Goal: Task Accomplishment & Management: Manage account settings

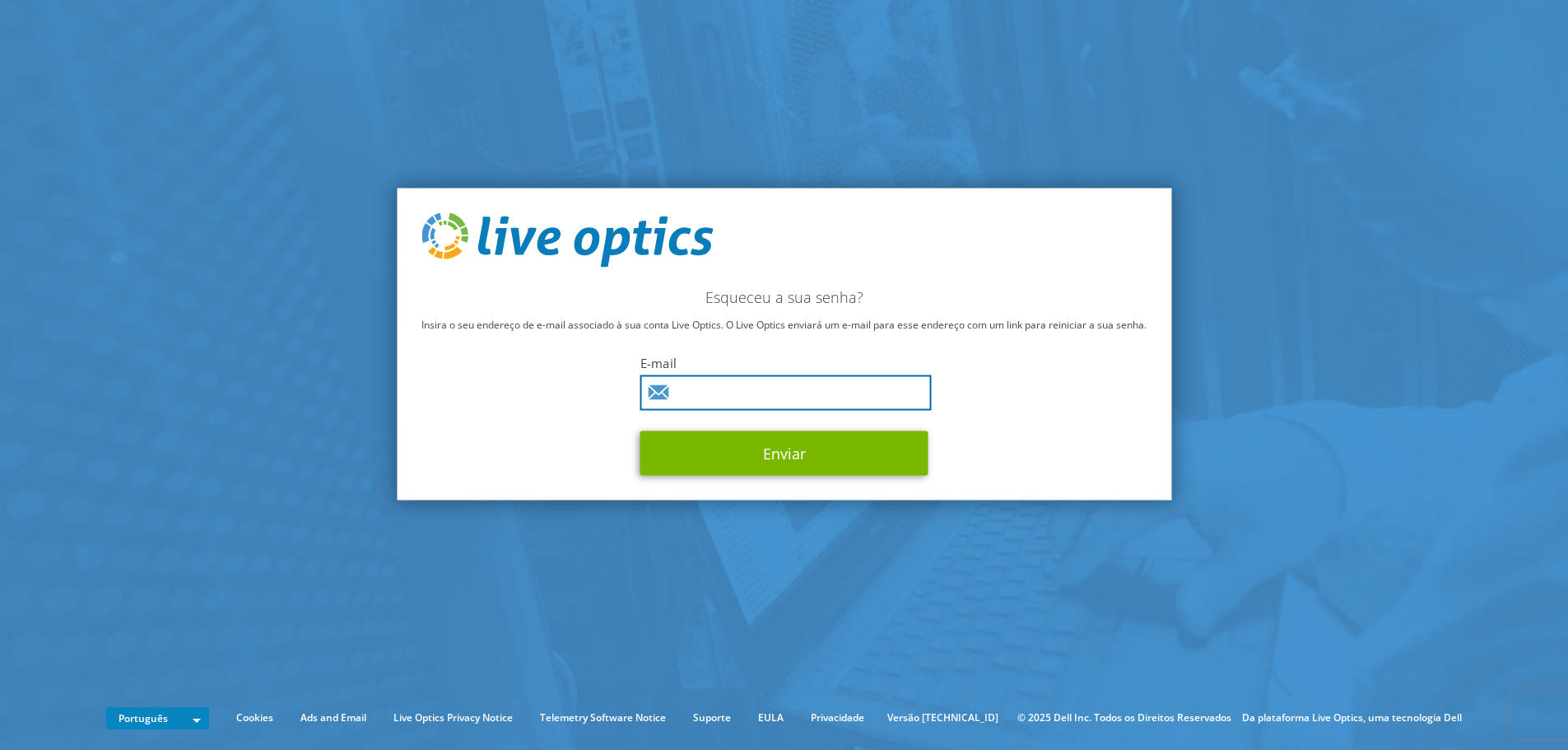
click at [739, 390] on input "text" at bounding box center [786, 392] width 292 height 35
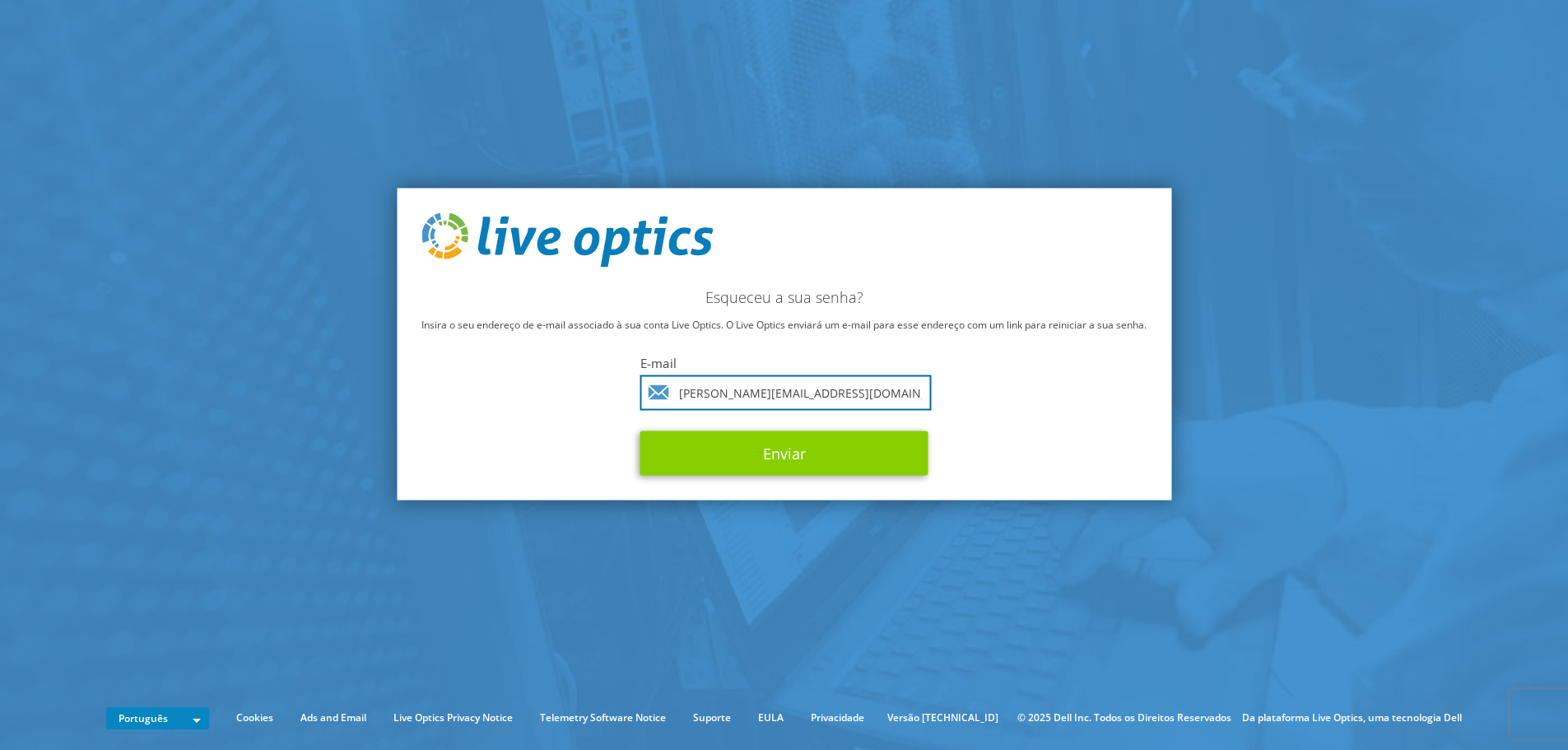
type input "bruno.franca@cpd.com.br"
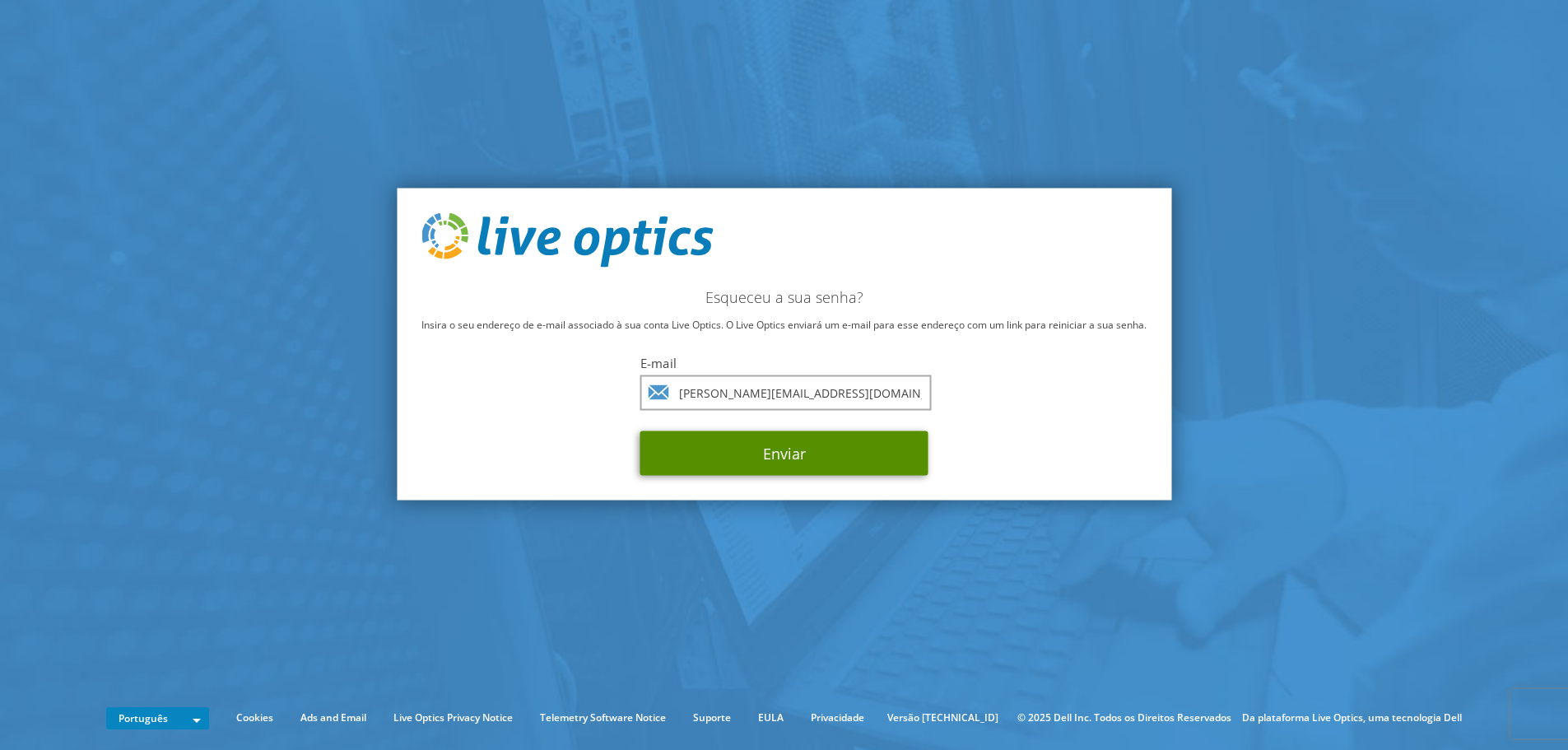
click at [806, 453] on button "Enviar" at bounding box center [784, 452] width 288 height 44
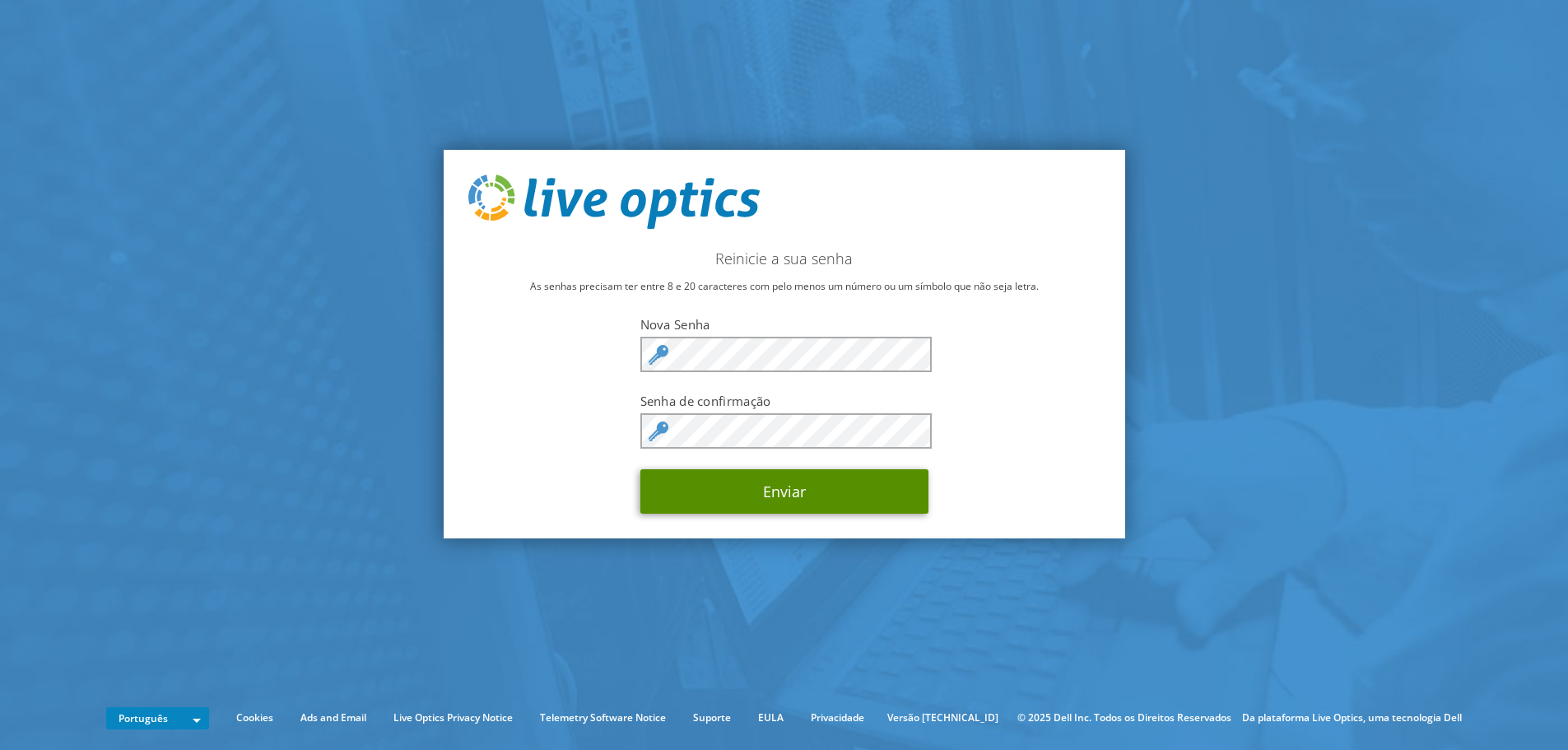
click at [757, 453] on button "Enviar" at bounding box center [784, 491] width 288 height 44
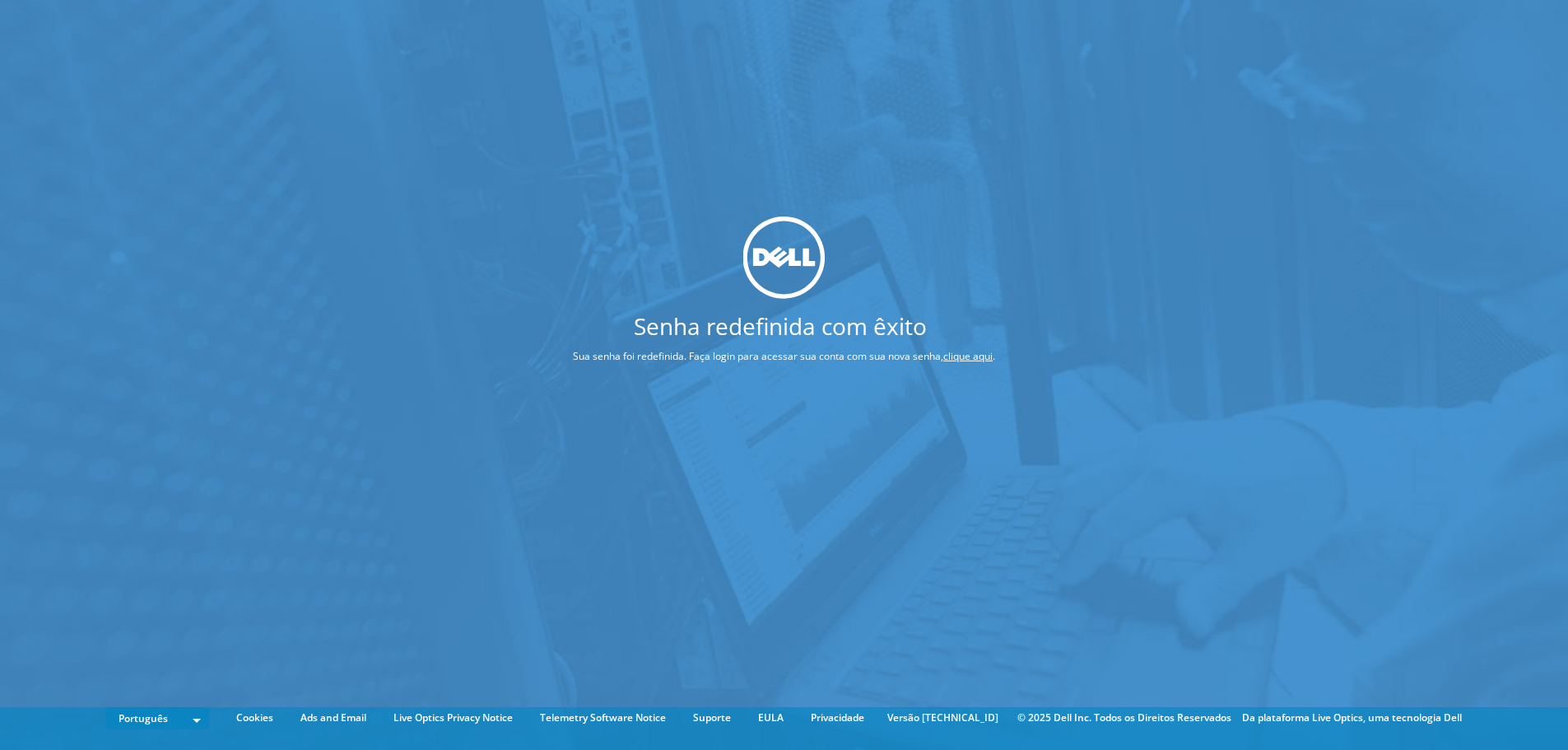
click at [830, 517] on div "Senha redefinida com êxito Sua senha foi redefinida. Faça login para acessar su…" at bounding box center [784, 350] width 1568 height 701
